Goal: Information Seeking & Learning: Learn about a topic

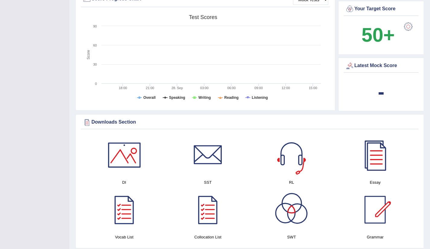
scroll to position [204, 0]
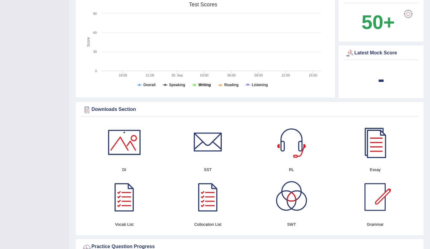
click at [202, 85] on tspan "Writing" at bounding box center [205, 85] width 12 height 4
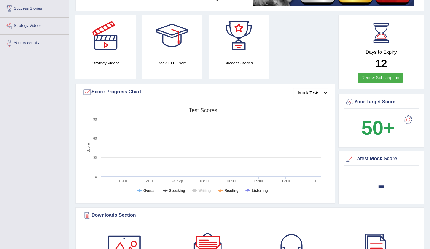
scroll to position [0, 0]
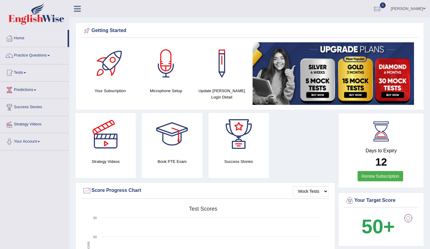
click at [418, 9] on link "[PERSON_NAME]" at bounding box center [408, 8] width 44 height 16
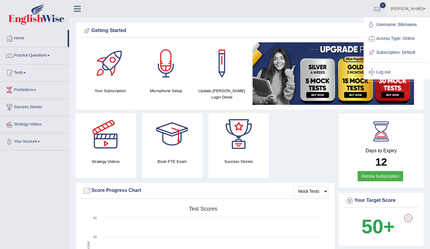
click at [334, 14] on ul "Tatiana Toggle navigation Username: Bikmaeva Access Type: Online Subscription: …" at bounding box center [304, 8] width 253 height 17
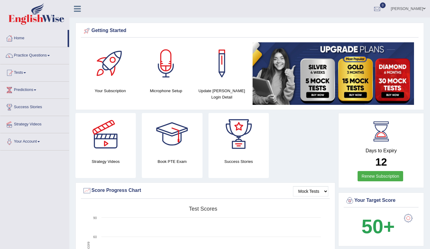
click at [36, 90] on span at bounding box center [35, 89] width 2 height 1
click at [32, 105] on link "Latest Predictions" at bounding box center [39, 103] width 56 height 11
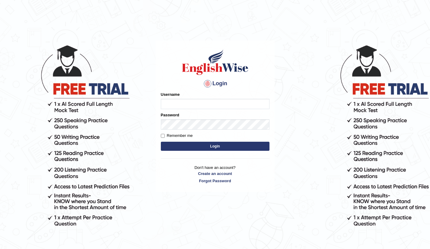
type input "Bikmaeva"
click at [210, 149] on button "Login" at bounding box center [215, 146] width 109 height 9
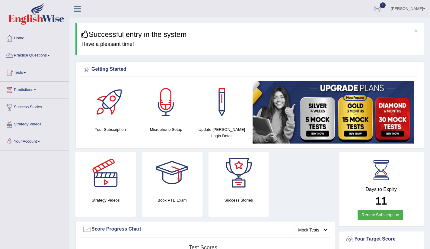
click at [382, 11] on div at bounding box center [377, 9] width 9 height 9
click at [330, 29] on span "Exam evaluated" at bounding box center [341, 30] width 80 height 5
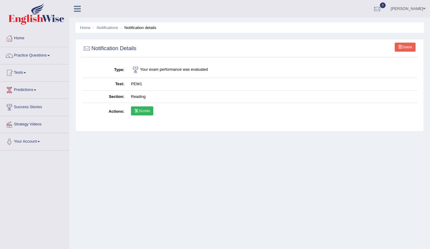
click at [150, 110] on link "Scores" at bounding box center [142, 110] width 22 height 9
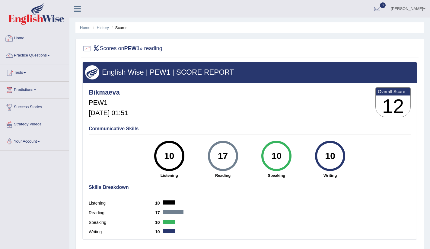
click at [24, 40] on link "Home" at bounding box center [34, 37] width 69 height 15
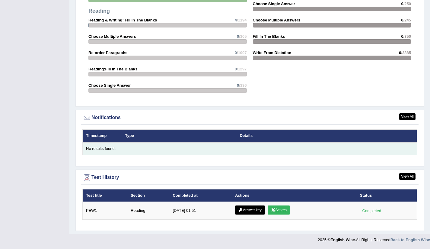
scroll to position [628, 0]
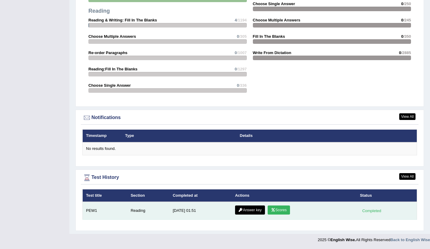
click at [252, 211] on link "Answer key" at bounding box center [250, 209] width 30 height 9
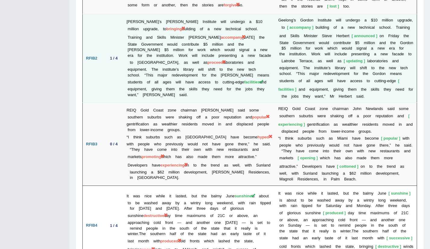
scroll to position [1002, 0]
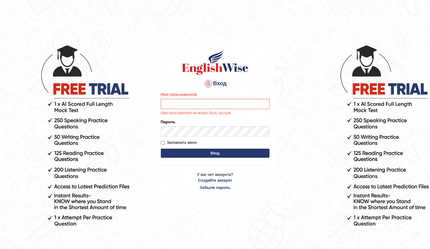
click at [261, 105] on input "Имя пользователя" at bounding box center [215, 104] width 109 height 10
type input "Bikmaeva"
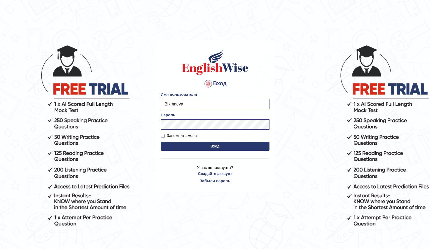
click at [211, 146] on ya-tr-span "Вход" at bounding box center [215, 146] width 9 height 4
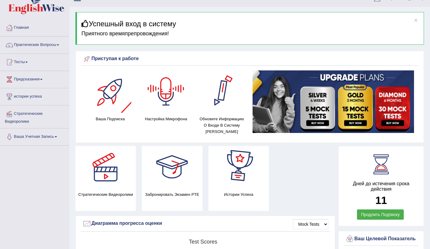
scroll to position [11, 0]
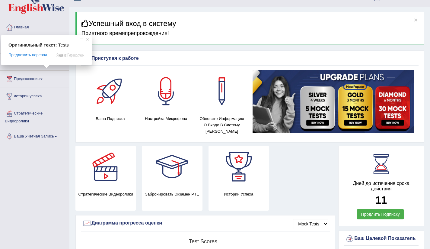
click at [28, 68] on link "Тесты" at bounding box center [34, 60] width 69 height 15
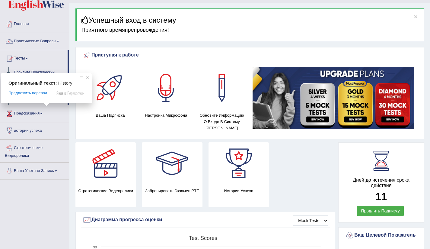
scroll to position [18, 0]
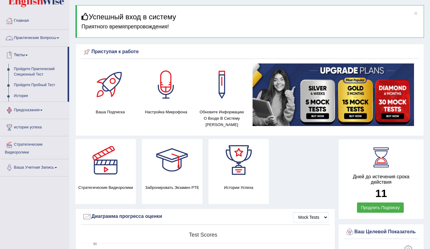
click at [11, 43] on link "Практические Вопросы" at bounding box center [34, 37] width 69 height 15
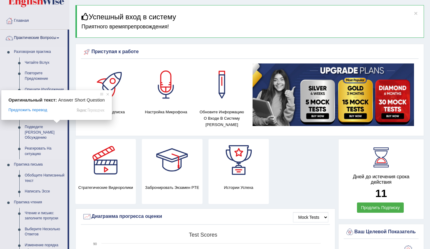
click at [38, 118] on ya-tr-span "Ответьте на Короткий Вопрос" at bounding box center [43, 114] width 37 height 10
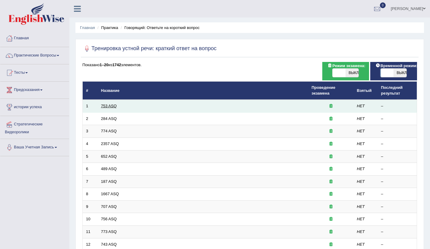
click at [112, 105] on ya-tr-span "753 ASQ" at bounding box center [109, 106] width 16 height 5
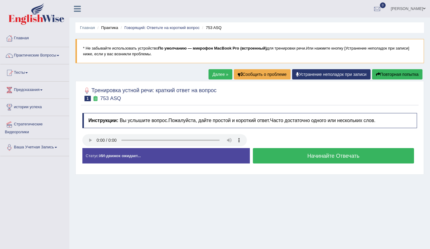
click at [312, 159] on ya-tr-span "Начинайте Отвечать" at bounding box center [333, 156] width 52 height 6
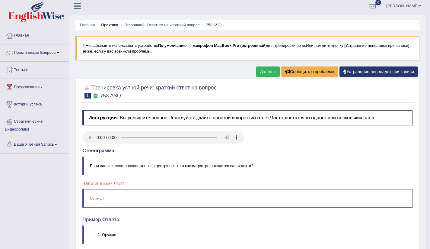
scroll to position [8, 0]
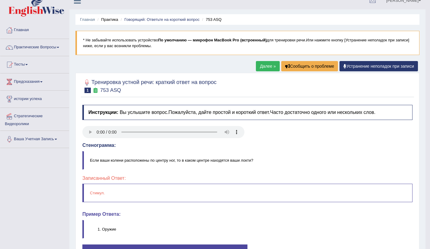
click at [270, 65] on ya-tr-span "Далее »" at bounding box center [268, 66] width 16 height 5
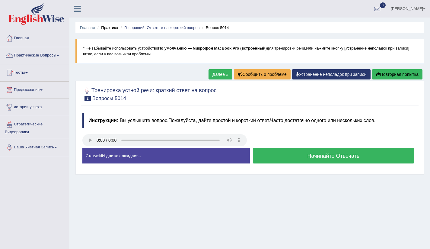
click at [307, 162] on button "Начинайте Отвечать" at bounding box center [334, 155] width 162 height 15
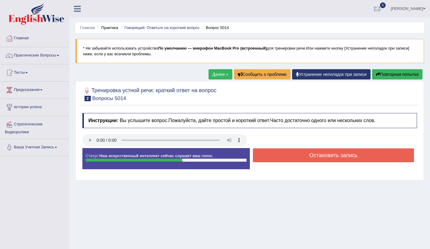
click at [304, 158] on button "Остановить запись" at bounding box center [334, 155] width 162 height 14
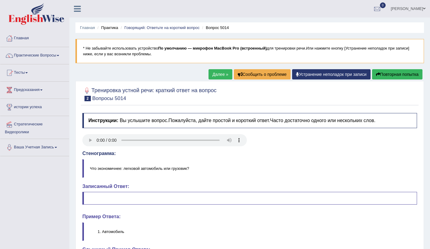
click at [216, 72] on ya-tr-span "Далее »" at bounding box center [221, 74] width 16 height 5
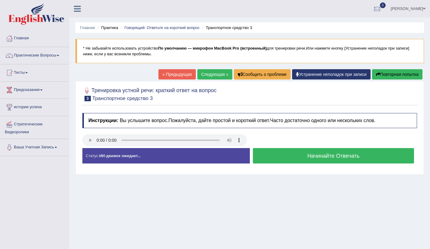
click at [310, 158] on ya-tr-span "Начинайте Отвечать" at bounding box center [333, 156] width 52 height 6
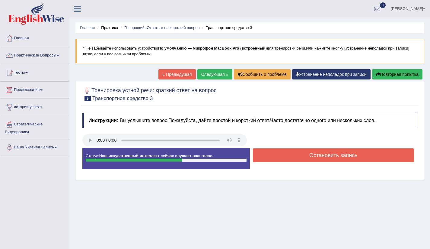
click at [287, 156] on button "Остановить запись" at bounding box center [334, 155] width 162 height 14
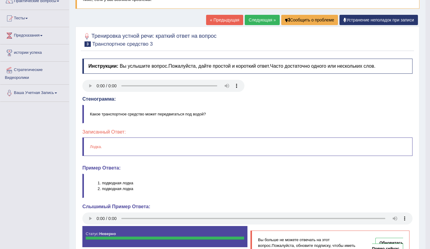
scroll to position [48, 0]
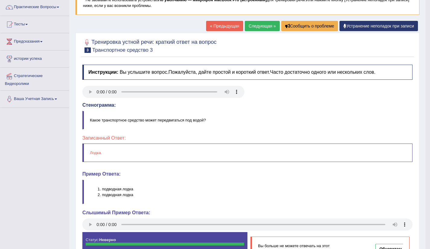
click at [260, 28] on ya-tr-span "Следующая »" at bounding box center [262, 26] width 27 height 5
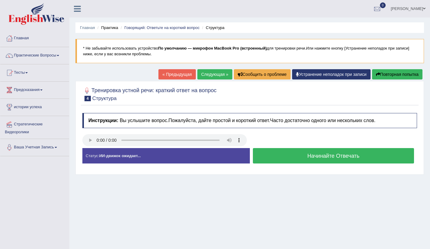
click at [322, 158] on ya-tr-span "Начинайте Отвечать" at bounding box center [333, 156] width 52 height 6
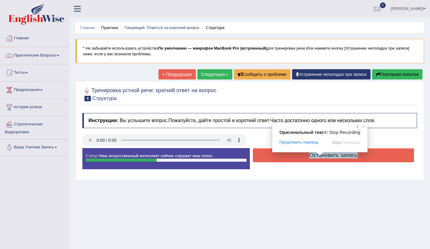
click at [318, 157] on ya-tr-span "Остановить запись" at bounding box center [333, 155] width 48 height 6
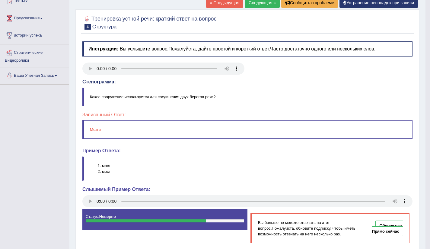
scroll to position [97, 0]
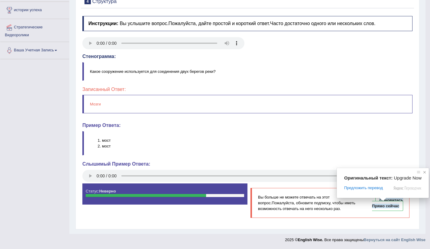
click at [425, 172] on span at bounding box center [425, 172] width 6 height 6
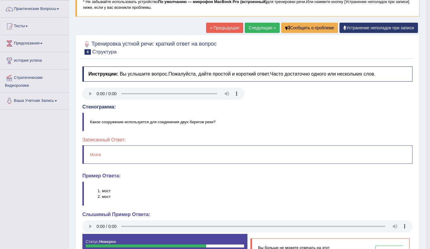
scroll to position [0, 0]
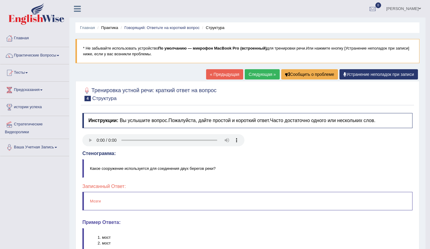
click at [252, 76] on ya-tr-span "Следующая »" at bounding box center [262, 74] width 27 height 5
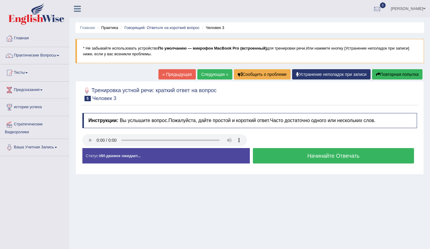
click at [178, 159] on div "Статус: ИИ-движок ожидает..." at bounding box center [166, 155] width 168 height 15
click at [297, 160] on button "Начинайте Отвечать" at bounding box center [334, 155] width 162 height 15
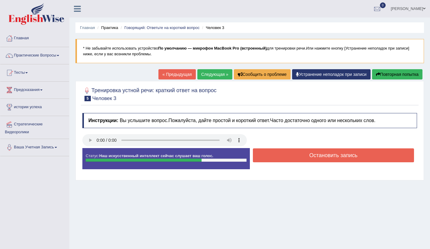
click at [301, 158] on button "Остановить запись" at bounding box center [334, 155] width 162 height 14
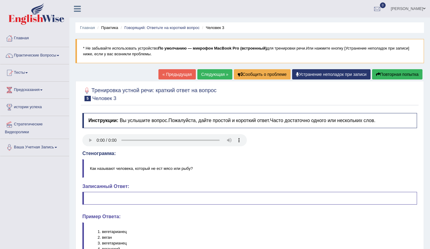
click at [209, 76] on ya-tr-span "Следующая »" at bounding box center [214, 74] width 27 height 5
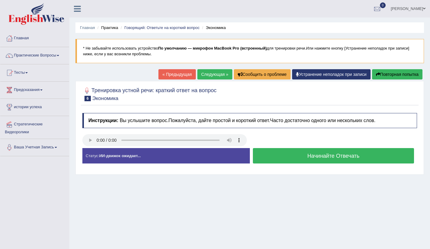
click at [302, 157] on button "Начинайте Отвечать" at bounding box center [334, 155] width 162 height 15
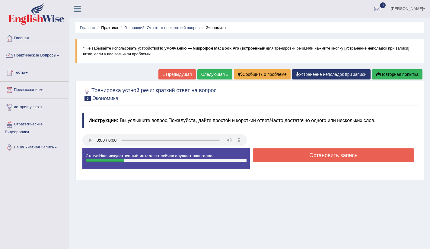
click at [324, 157] on ya-tr-span "Остановить запись" at bounding box center [333, 155] width 48 height 6
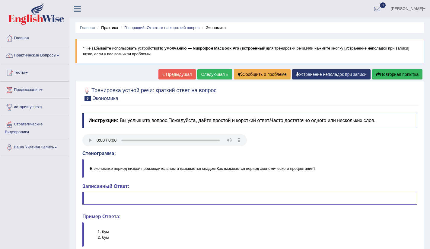
click at [207, 73] on ya-tr-span "Следующая »" at bounding box center [214, 74] width 27 height 5
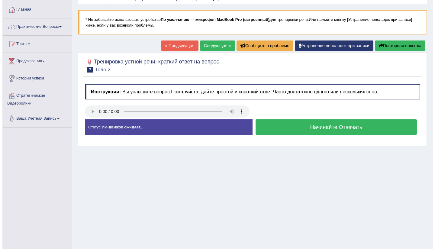
scroll to position [34, 0]
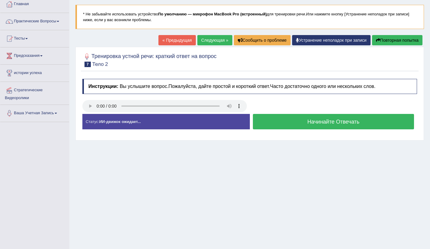
click at [309, 121] on ya-tr-span "Начинайте Отвечать" at bounding box center [333, 122] width 52 height 6
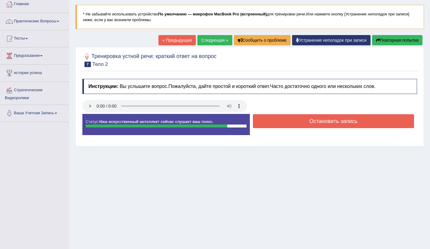
click at [307, 123] on button "Остановить запись" at bounding box center [334, 121] width 162 height 14
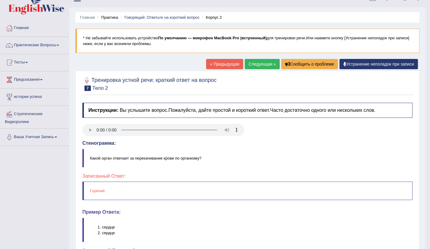
scroll to position [0, 0]
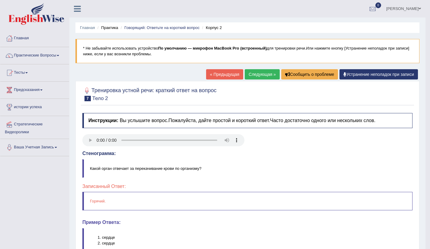
click at [260, 76] on ya-tr-span "Следующая »" at bounding box center [262, 74] width 27 height 5
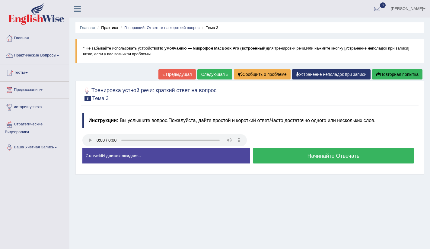
click at [311, 156] on ya-tr-span "Начинайте Отвечать" at bounding box center [333, 156] width 52 height 6
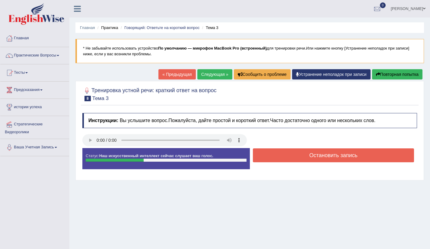
click at [306, 158] on button "Остановить запись" at bounding box center [334, 155] width 162 height 14
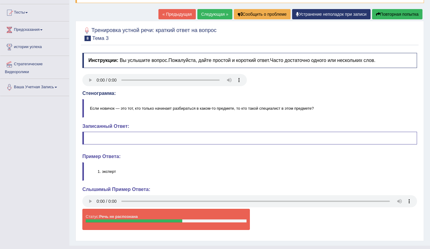
scroll to position [27, 0]
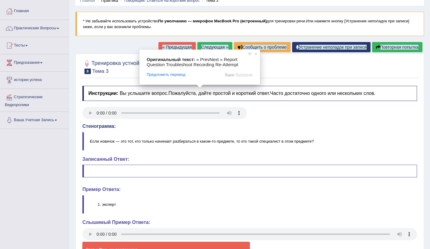
click at [202, 46] on ya-tr-span "Следующая »" at bounding box center [214, 47] width 27 height 5
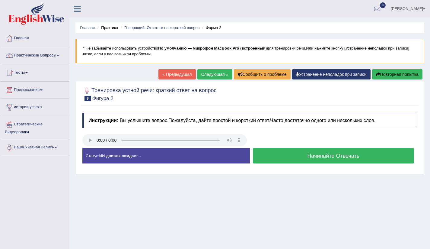
click at [325, 158] on ya-tr-span "Начинайте Отвечать" at bounding box center [333, 156] width 52 height 6
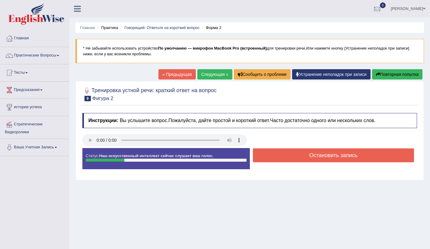
click at [294, 158] on button "Остановить запись" at bounding box center [334, 155] width 162 height 14
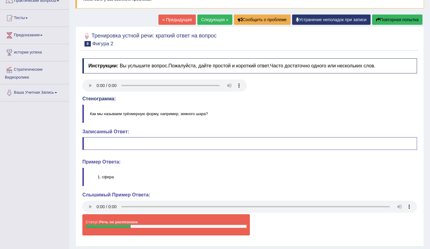
scroll to position [59, 0]
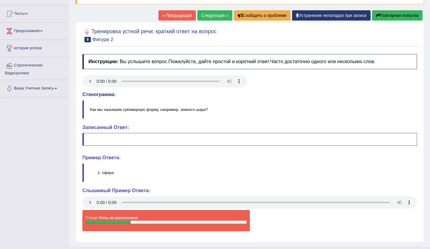
click at [216, 15] on ya-tr-span "Следующая »" at bounding box center [214, 15] width 27 height 5
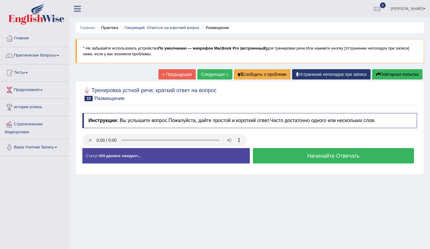
click at [306, 158] on button "Начинайте Отвечать" at bounding box center [334, 155] width 162 height 15
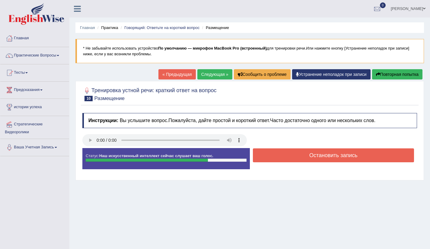
click at [298, 158] on button "Остановить запись" at bounding box center [334, 155] width 162 height 14
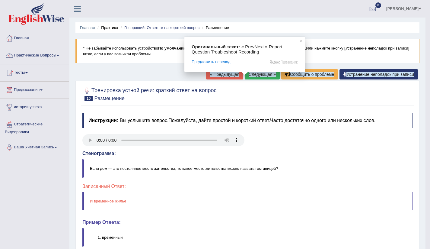
click at [257, 72] on ya-tr-span "Следующая »" at bounding box center [262, 74] width 27 height 5
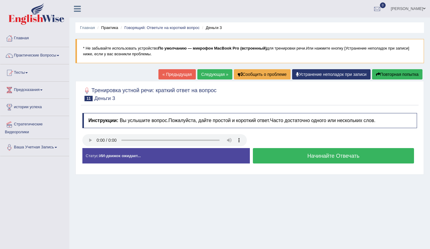
click at [309, 158] on ya-tr-span "Начинайте Отвечать" at bounding box center [333, 156] width 52 height 6
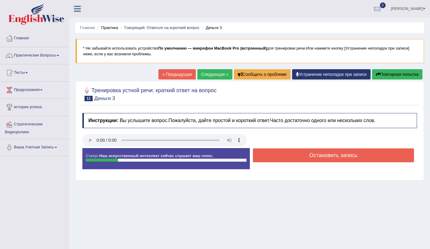
click at [297, 156] on button "Остановить запись" at bounding box center [334, 155] width 162 height 14
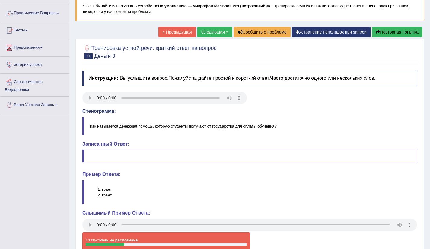
scroll to position [43, 0]
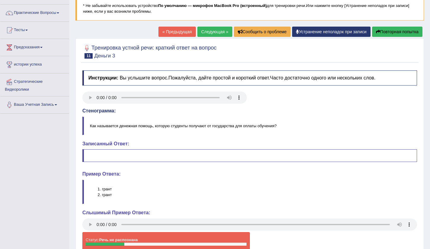
click at [206, 30] on ya-tr-span "Следующая »" at bounding box center [214, 31] width 27 height 5
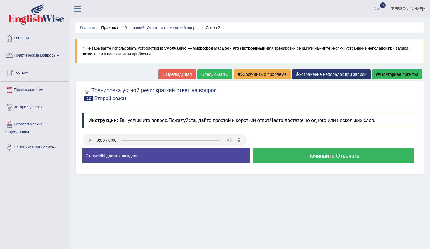
click at [307, 156] on button "Начинайте Отвечать" at bounding box center [334, 155] width 162 height 15
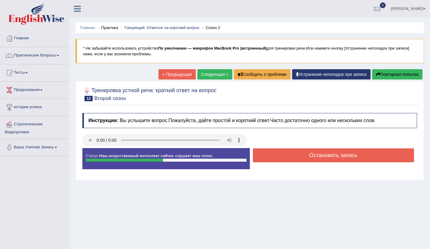
click at [306, 156] on button "Остановить запись" at bounding box center [334, 155] width 162 height 14
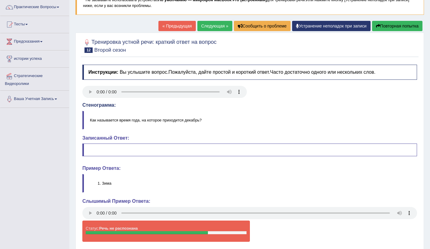
scroll to position [29, 0]
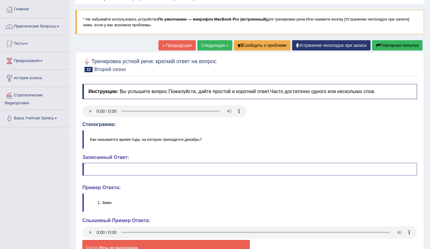
click at [267, 107] on div at bounding box center [249, 112] width 341 height 14
click at [203, 47] on ya-tr-span "Следующая »" at bounding box center [214, 45] width 27 height 5
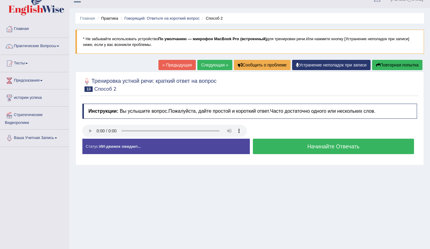
scroll to position [10, 0]
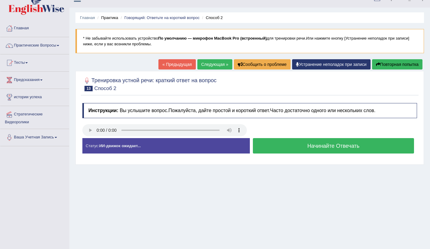
click at [315, 149] on button "Начинайте Отвечать" at bounding box center [334, 145] width 162 height 15
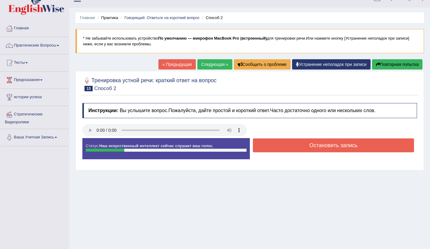
click at [303, 146] on button "Остановить запись" at bounding box center [334, 145] width 162 height 14
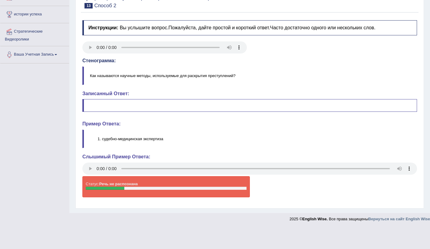
scroll to position [46, 0]
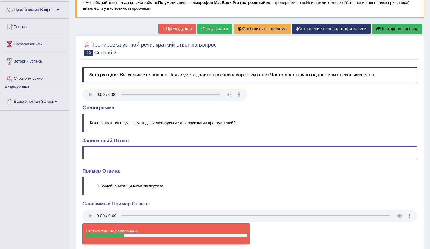
click at [210, 27] on ya-tr-span "Следующая »" at bounding box center [214, 28] width 27 height 5
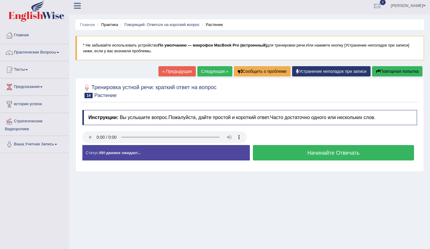
scroll to position [8, 0]
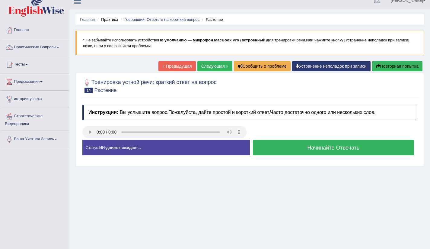
click at [286, 148] on button "Начинайте Отвечать" at bounding box center [334, 147] width 162 height 15
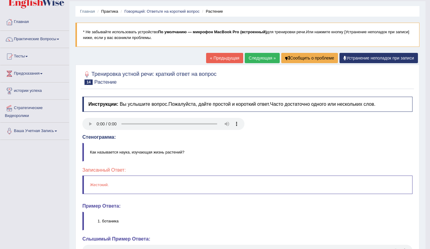
scroll to position [0, 0]
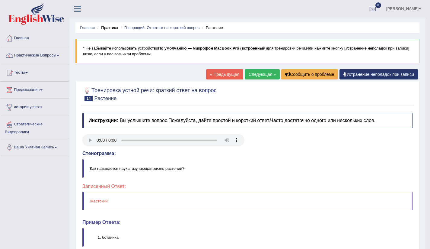
click at [253, 71] on link "Следующая »" at bounding box center [262, 74] width 35 height 10
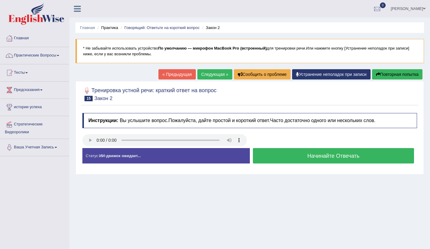
click at [299, 155] on button "Начинайте Отвечать" at bounding box center [334, 155] width 162 height 15
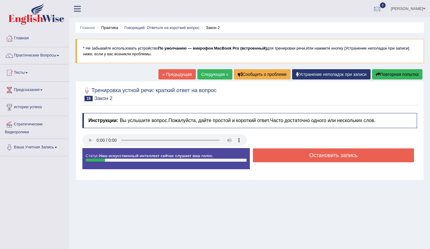
click at [309, 154] on ya-tr-span "Остановить запись" at bounding box center [333, 155] width 48 height 6
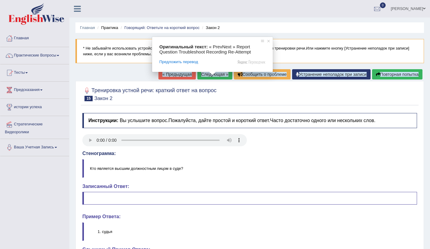
click at [214, 74] on span at bounding box center [213, 74] width 8 height 4
drag, startPoint x: 270, startPoint y: 40, endPoint x: 260, endPoint y: 44, distance: 10.7
click at [268, 40] on span at bounding box center [269, 41] width 6 height 6
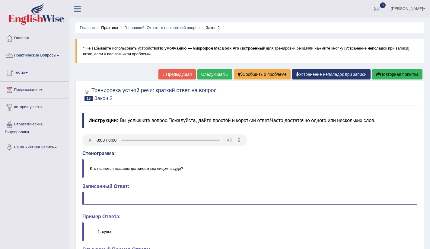
click at [207, 76] on ya-tr-span "Следующая »" at bounding box center [214, 74] width 27 height 5
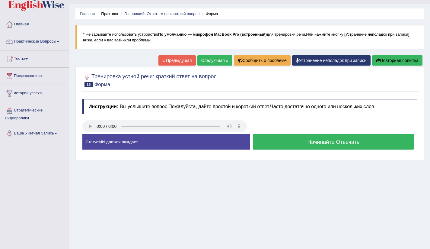
scroll to position [22, 0]
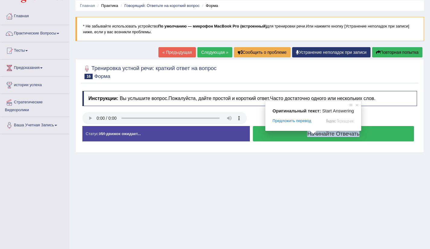
click at [315, 135] on ya-tr-span "Начинайте Отвечать" at bounding box center [333, 134] width 52 height 6
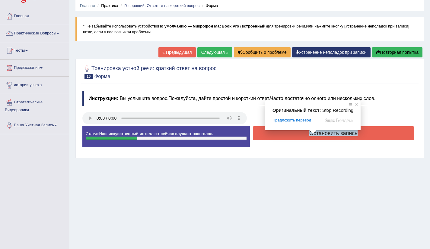
click at [316, 136] on ya-tr-span "Остановить запись" at bounding box center [333, 133] width 48 height 6
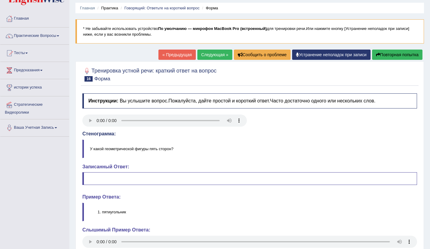
scroll to position [0, 0]
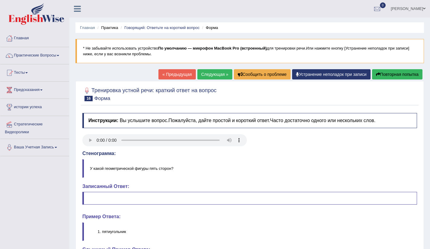
click at [208, 75] on ya-tr-span "Следующая »" at bounding box center [214, 74] width 27 height 5
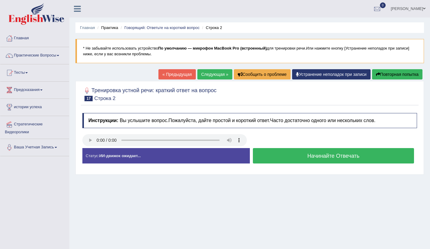
click at [293, 155] on button "Начинайте Отвечать" at bounding box center [334, 155] width 162 height 15
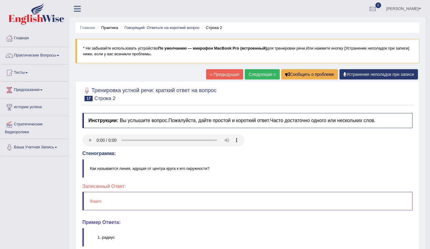
click at [258, 75] on ya-tr-span "Следующая »" at bounding box center [262, 74] width 27 height 5
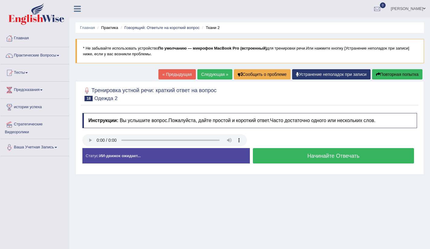
click at [305, 157] on button "Начинайте Отвечать" at bounding box center [334, 155] width 162 height 15
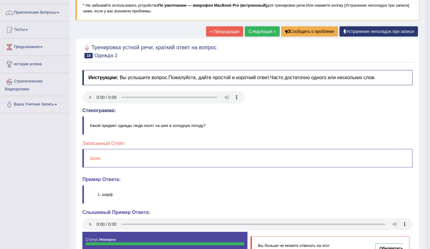
scroll to position [91, 0]
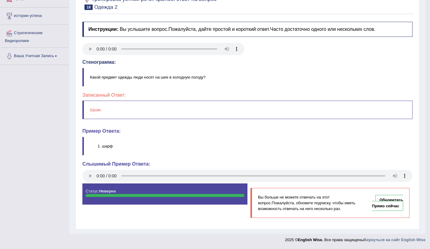
click at [98, 110] on ya-tr-span "Шрам." at bounding box center [96, 109] width 12 height 5
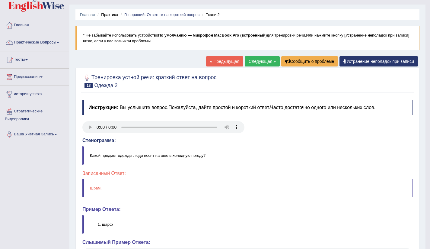
scroll to position [0, 0]
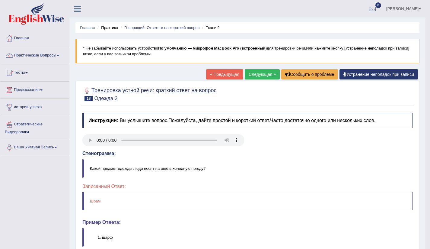
click at [258, 75] on ya-tr-span "Следующая »" at bounding box center [262, 74] width 27 height 5
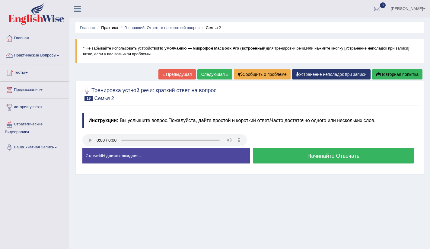
click at [306, 156] on button "Начинайте Отвечать" at bounding box center [334, 155] width 162 height 15
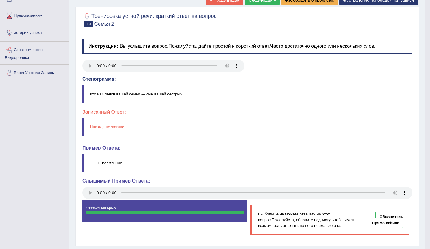
scroll to position [69, 0]
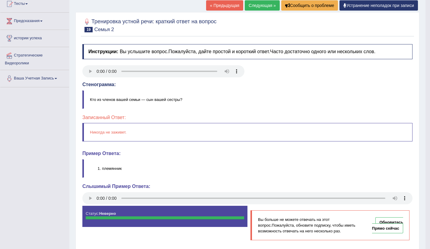
click at [251, 4] on ya-tr-span "Следующая »" at bounding box center [262, 5] width 27 height 5
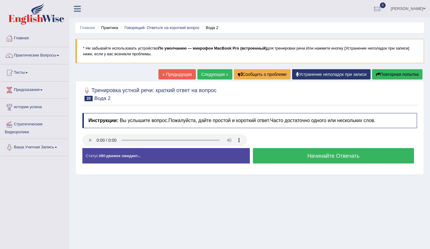
click at [322, 155] on ya-tr-span "Начинайте Отвечать" at bounding box center [333, 156] width 52 height 6
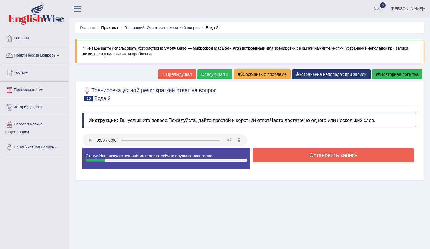
click at [296, 155] on button "Остановить запись" at bounding box center [334, 155] width 162 height 14
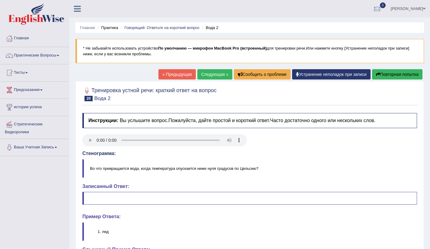
click at [209, 79] on div "« Предыдущая Следующая » Сообщить о проблеме Устранение неполадок при записи По…" at bounding box center [291, 75] width 266 height 12
click at [209, 77] on link "Следующая »" at bounding box center [214, 74] width 35 height 10
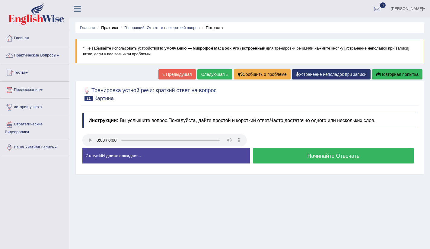
click at [302, 157] on button "Начинайте Отвечать" at bounding box center [334, 155] width 162 height 15
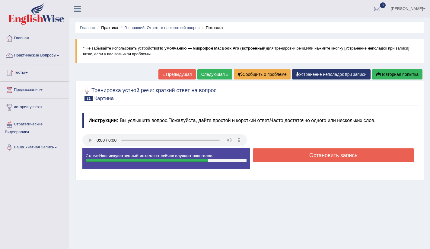
click at [309, 158] on ya-tr-span "Остановить запись" at bounding box center [333, 155] width 48 height 6
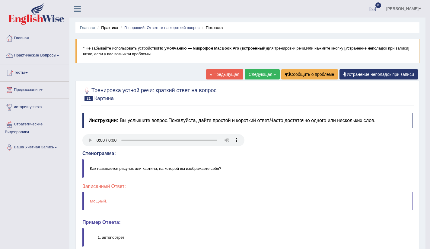
click at [258, 75] on ya-tr-span "Следующая »" at bounding box center [262, 74] width 27 height 5
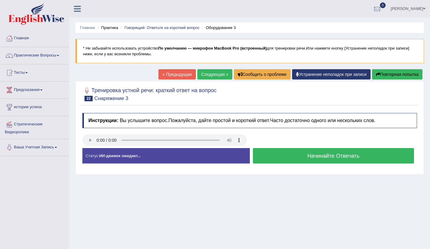
click at [299, 157] on button "Начинайте Отвечать" at bounding box center [334, 155] width 162 height 15
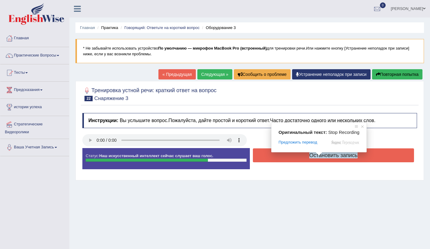
click at [321, 157] on ya-tr-span "Остановить запись" at bounding box center [333, 155] width 48 height 6
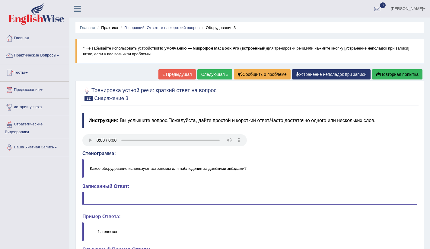
click at [216, 76] on ya-tr-span "Следующая »" at bounding box center [214, 74] width 27 height 5
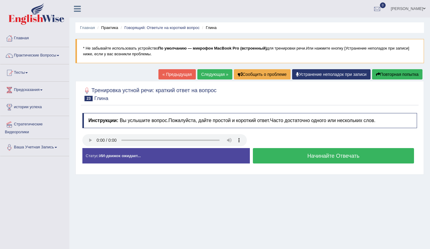
click at [304, 161] on button "Начинайте Отвечать" at bounding box center [334, 155] width 162 height 15
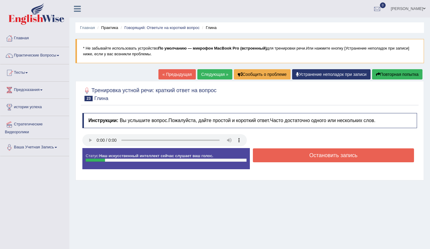
click at [306, 158] on button "Остановить запись" at bounding box center [334, 155] width 162 height 14
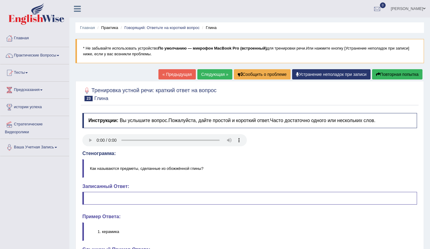
click at [205, 67] on div "Главная Практика Говорящий: Ответьте на короткий вопрос Глина * Не забывайте ис…" at bounding box center [249, 153] width 361 height 306
click at [208, 72] on ya-tr-span "Следующая »" at bounding box center [214, 74] width 27 height 5
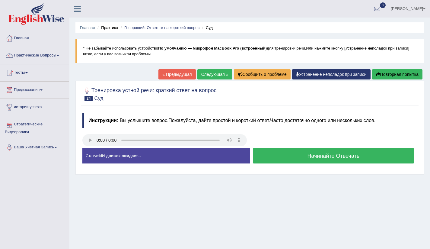
click at [302, 155] on button "Начинайте Отвечать" at bounding box center [334, 155] width 162 height 15
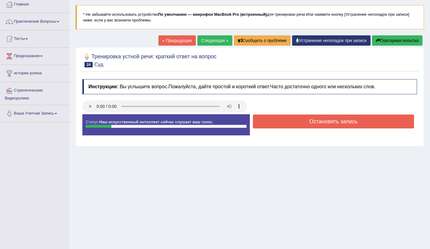
scroll to position [101, 0]
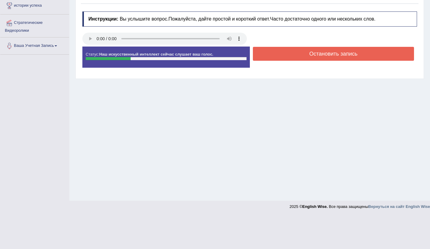
click at [297, 53] on button "Остановить запись" at bounding box center [334, 54] width 162 height 14
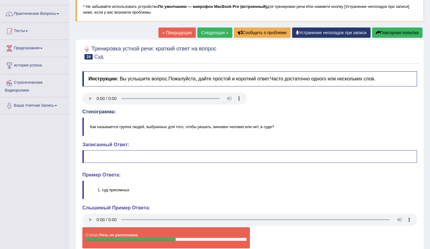
scroll to position [0, 0]
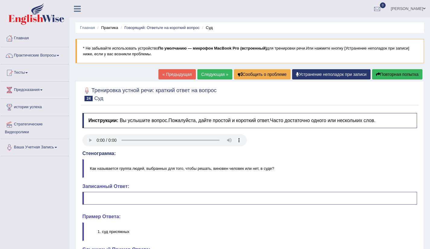
click at [213, 73] on ya-tr-span "Следующая »" at bounding box center [214, 74] width 27 height 5
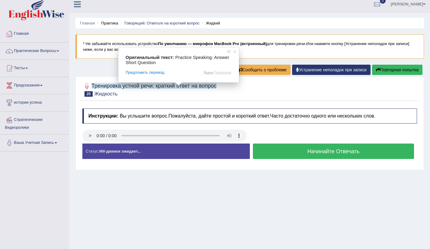
scroll to position [5, 0]
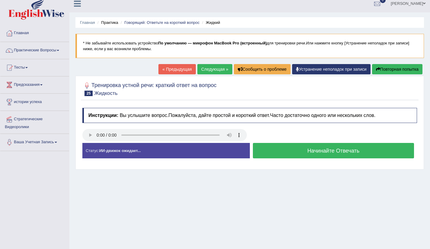
click at [290, 153] on button "Начинайте Отвечать" at bounding box center [334, 150] width 162 height 15
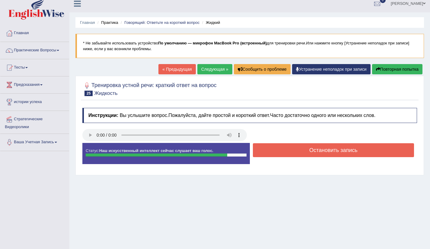
click at [314, 152] on ya-tr-span "Остановить запись" at bounding box center [333, 150] width 48 height 6
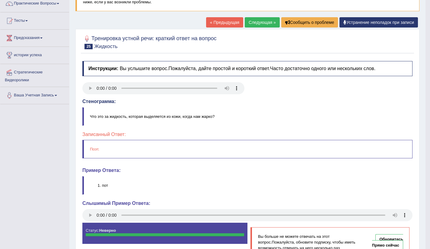
scroll to position [26, 0]
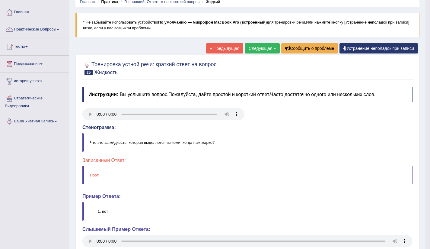
click at [266, 50] on ya-tr-span "Следующая »" at bounding box center [262, 48] width 27 height 5
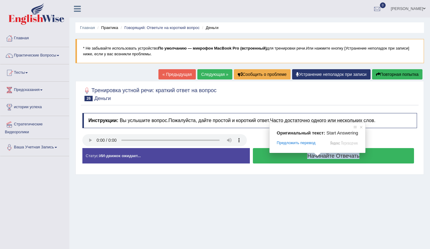
click at [337, 157] on ya-tr-span "Начинайте Отвечать" at bounding box center [333, 156] width 52 height 6
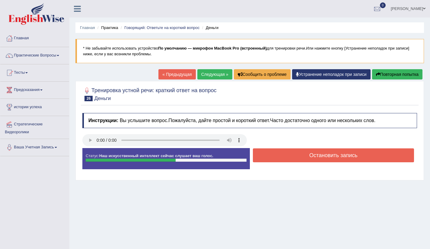
click at [286, 158] on button "Остановить запись" at bounding box center [334, 155] width 162 height 14
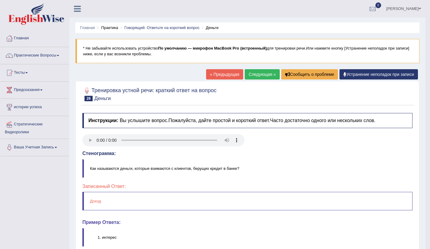
click at [263, 72] on ya-tr-span "Следующая »" at bounding box center [262, 74] width 27 height 5
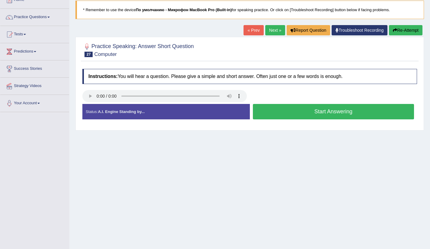
scroll to position [40, 0]
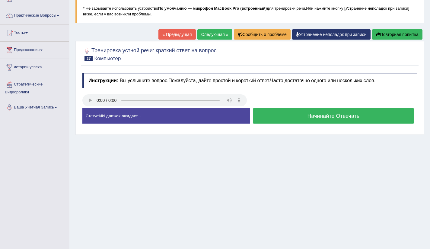
click at [313, 121] on button "Начинайте Отвечать" at bounding box center [334, 115] width 162 height 15
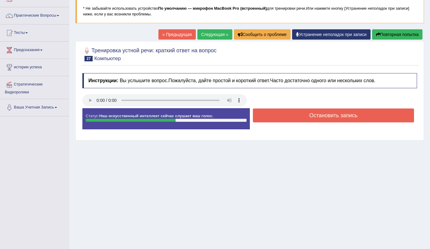
click at [306, 119] on button "Остановить запись" at bounding box center [334, 115] width 162 height 14
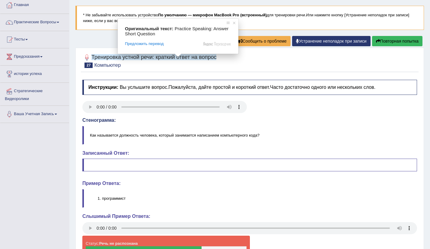
scroll to position [32, 0]
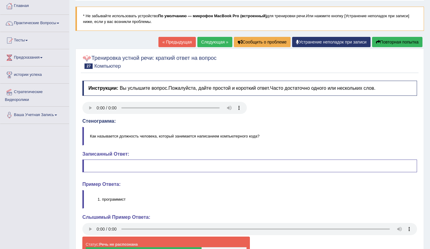
click at [201, 43] on ya-tr-span "Следующая »" at bounding box center [214, 42] width 27 height 5
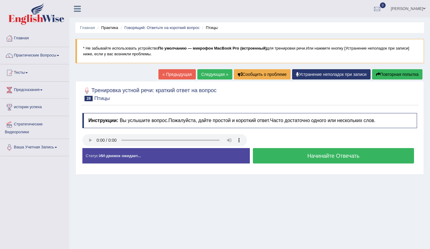
click at [293, 157] on button "Начинайте Отвечать" at bounding box center [334, 155] width 162 height 15
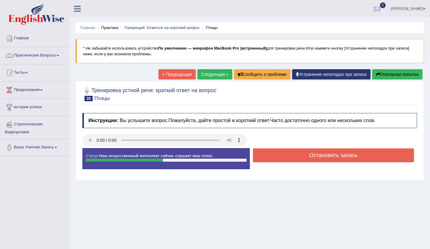
click at [291, 154] on button "Остановить запись" at bounding box center [334, 155] width 162 height 14
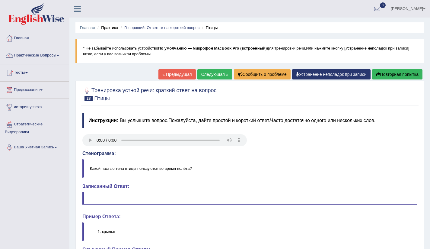
click at [213, 78] on link "Следующая »" at bounding box center [214, 74] width 35 height 10
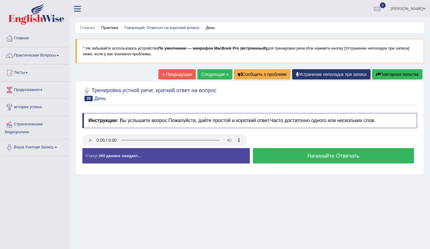
click at [298, 156] on button "Начинайте Отвечать" at bounding box center [334, 155] width 162 height 15
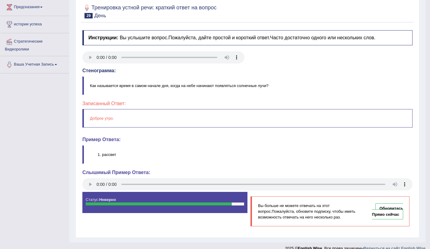
scroll to position [62, 0]
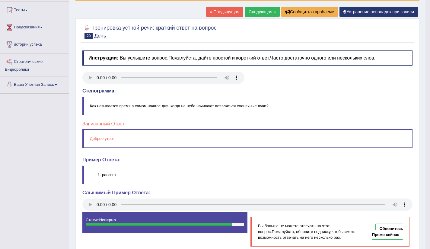
click at [254, 13] on ya-tr-span "Следующая »" at bounding box center [262, 11] width 27 height 5
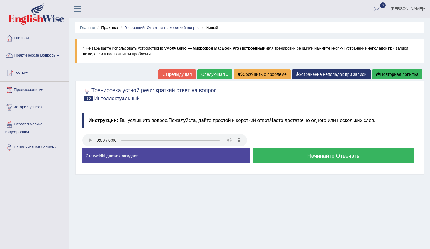
click at [295, 158] on button "Начинайте Отвечать" at bounding box center [334, 155] width 162 height 15
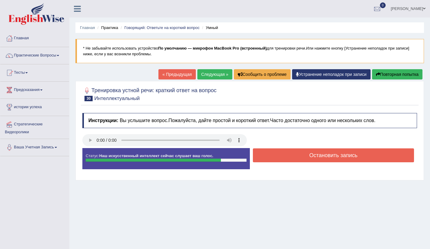
click at [300, 156] on button "Остановить запись" at bounding box center [334, 155] width 162 height 14
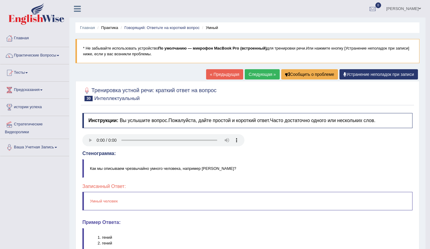
click at [266, 76] on ya-tr-span "Следующая »" at bounding box center [262, 74] width 27 height 5
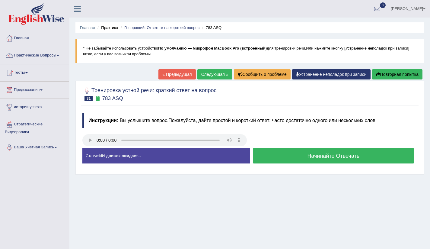
click at [295, 160] on button "Начинайте Отвечать" at bounding box center [334, 155] width 162 height 15
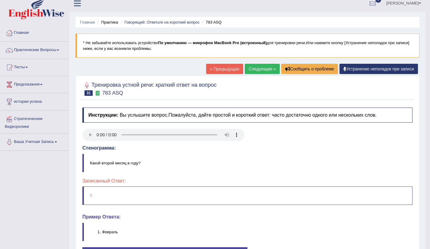
scroll to position [11, 0]
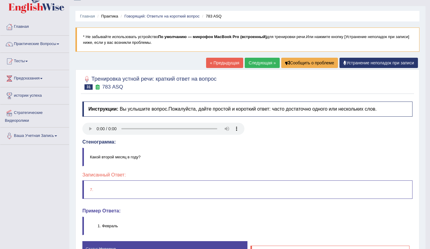
click at [255, 64] on ya-tr-span "Следующая »" at bounding box center [262, 62] width 27 height 5
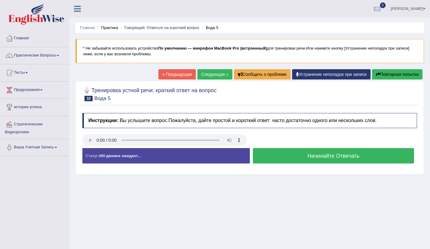
click at [314, 158] on ya-tr-span "Начинайте Отвечать" at bounding box center [333, 156] width 52 height 6
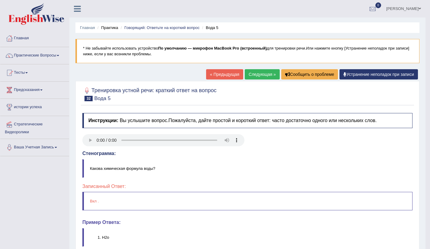
click at [266, 74] on ya-tr-span "Следующая »" at bounding box center [262, 74] width 27 height 5
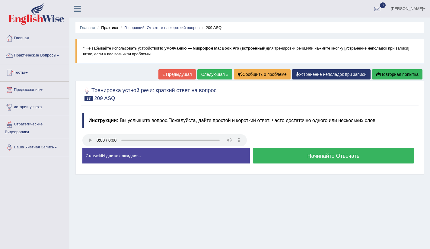
click at [320, 157] on ya-tr-span "Начинайте Отвечать" at bounding box center [333, 156] width 52 height 6
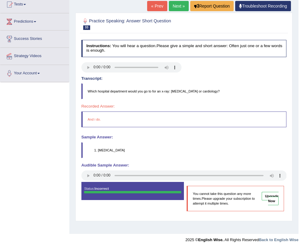
scroll to position [68, 0]
click at [204, 149] on li "[MEDICAL_DATA]" at bounding box center [192, 150] width 189 height 5
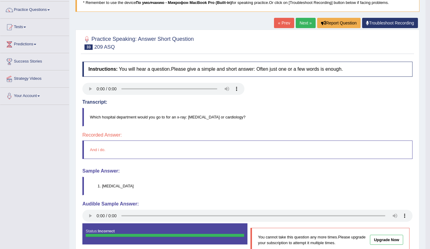
scroll to position [45, 0]
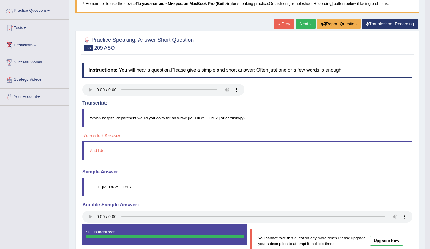
click at [303, 25] on ya-tr-span "Next »" at bounding box center [306, 23] width 12 height 5
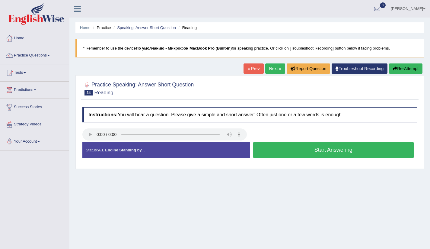
click at [316, 153] on button "Start Answering" at bounding box center [334, 149] width 162 height 15
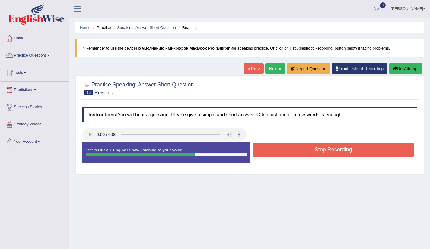
click at [297, 148] on button "Stop Recording" at bounding box center [334, 149] width 162 height 14
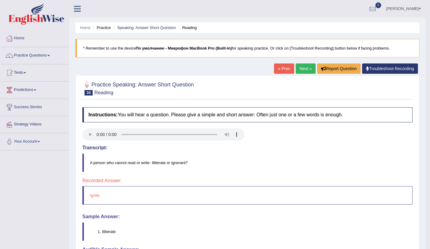
click at [305, 63] on div "Home Practice Speaking: Answer Short Question Reading * Remember to use the dev…" at bounding box center [247, 156] width 356 height 313
click at [304, 66] on link "Next »" at bounding box center [306, 68] width 20 height 10
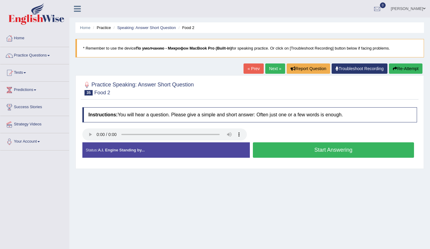
click at [300, 152] on button "Start Answering" at bounding box center [334, 149] width 162 height 15
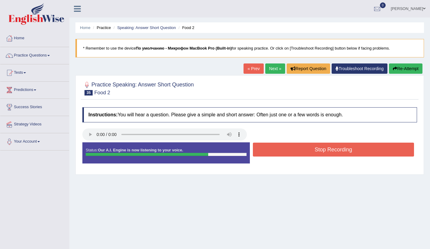
click at [297, 151] on button "Stop Recording" at bounding box center [334, 149] width 162 height 14
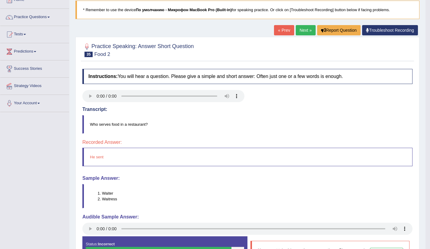
scroll to position [23, 0]
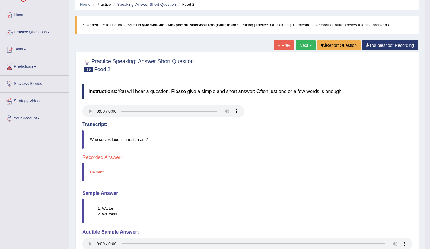
click at [304, 44] on link "Next »" at bounding box center [306, 45] width 20 height 10
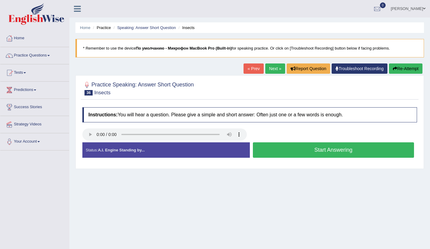
click at [330, 150] on button "Start Answering" at bounding box center [334, 149] width 162 height 15
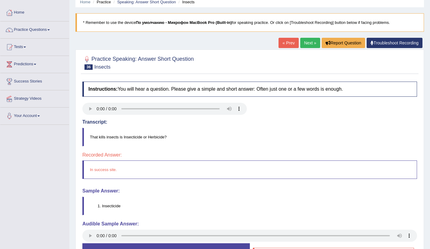
scroll to position [51, 0]
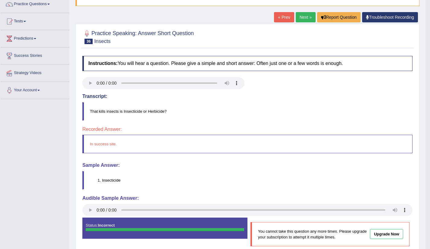
click at [304, 18] on link "Next »" at bounding box center [306, 17] width 20 height 10
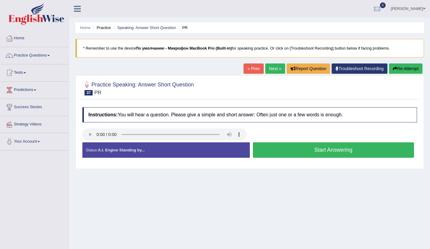
click at [307, 149] on button "Start Answering" at bounding box center [334, 149] width 162 height 15
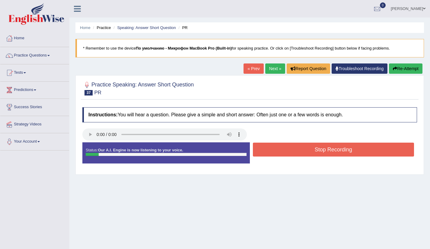
click at [299, 149] on button "Stop Recording" at bounding box center [334, 149] width 162 height 14
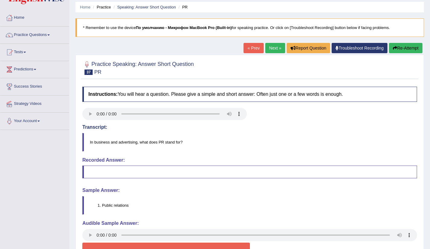
scroll to position [51, 0]
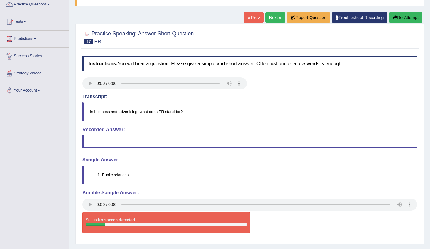
click at [272, 19] on link "Next »" at bounding box center [275, 17] width 20 height 10
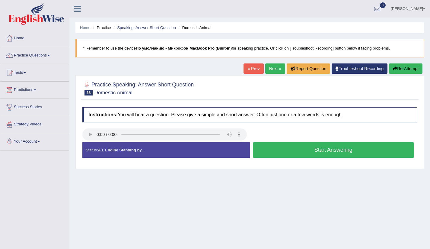
click at [324, 150] on button "Start Answering" at bounding box center [334, 149] width 162 height 15
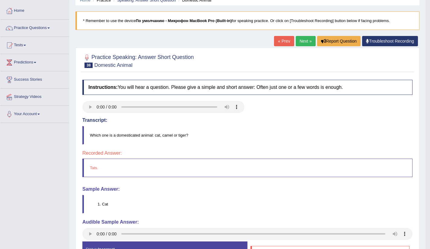
scroll to position [16, 0]
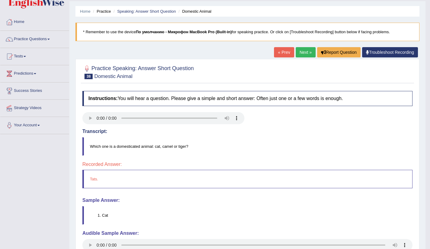
click at [307, 54] on link "Next »" at bounding box center [306, 52] width 20 height 10
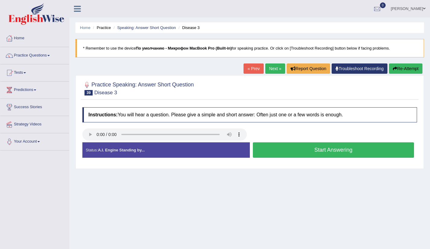
click at [328, 152] on button "Start Answering" at bounding box center [334, 149] width 162 height 15
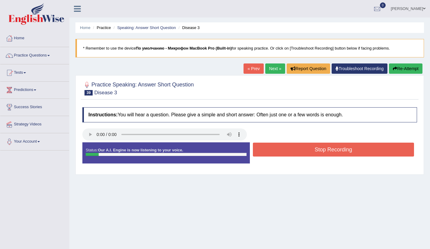
click at [328, 152] on button "Stop Recording" at bounding box center [334, 149] width 162 height 14
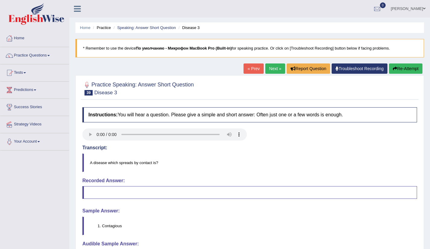
click at [268, 67] on link "Next »" at bounding box center [275, 68] width 20 height 10
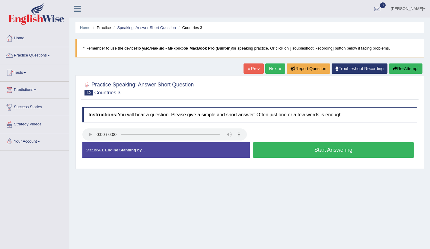
click at [314, 146] on button "Start Answering" at bounding box center [334, 149] width 162 height 15
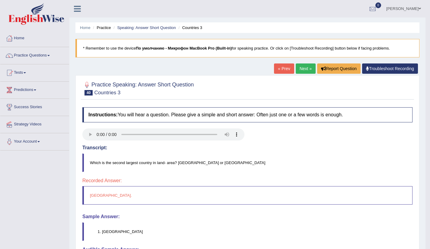
click at [307, 69] on link "Next »" at bounding box center [306, 68] width 20 height 10
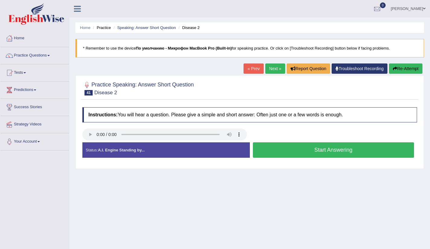
click at [313, 152] on button "Start Answering" at bounding box center [334, 149] width 162 height 15
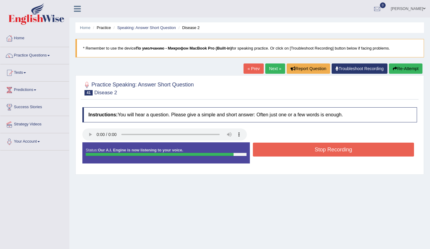
click at [315, 149] on button "Stop Recording" at bounding box center [334, 149] width 162 height 14
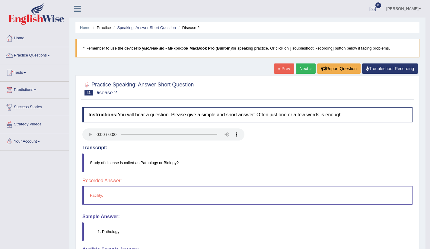
click at [305, 70] on link "Next »" at bounding box center [306, 68] width 20 height 10
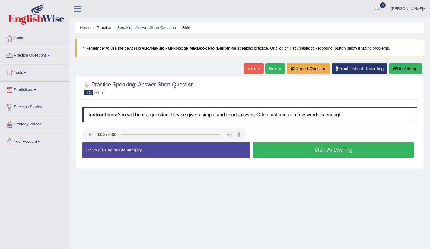
click at [309, 152] on button "Start Answering" at bounding box center [334, 149] width 162 height 15
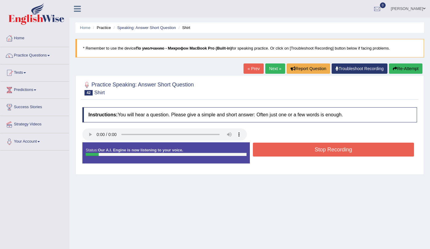
click at [307, 152] on button "Stop Recording" at bounding box center [334, 149] width 162 height 14
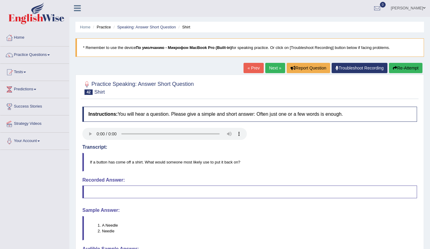
scroll to position [53, 0]
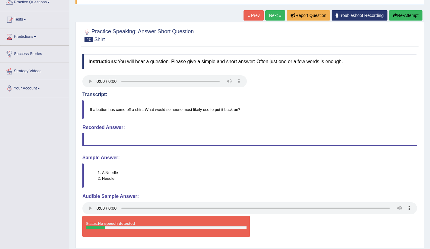
click at [267, 15] on link "Next »" at bounding box center [275, 15] width 20 height 10
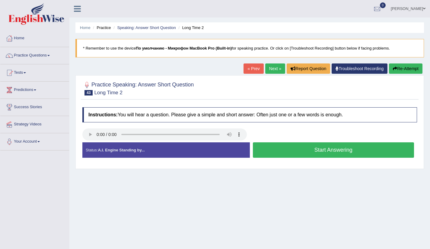
click at [325, 151] on button "Start Answering" at bounding box center [334, 149] width 162 height 15
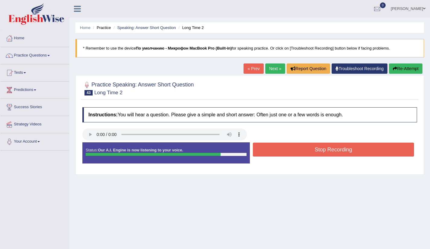
click at [309, 149] on button "Stop Recording" at bounding box center [334, 149] width 162 height 14
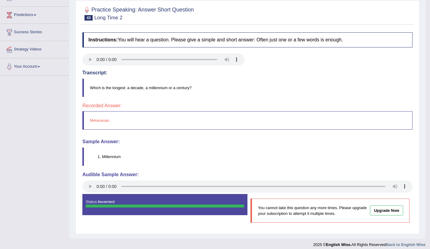
scroll to position [80, 0]
